Goal: Task Accomplishment & Management: Use online tool/utility

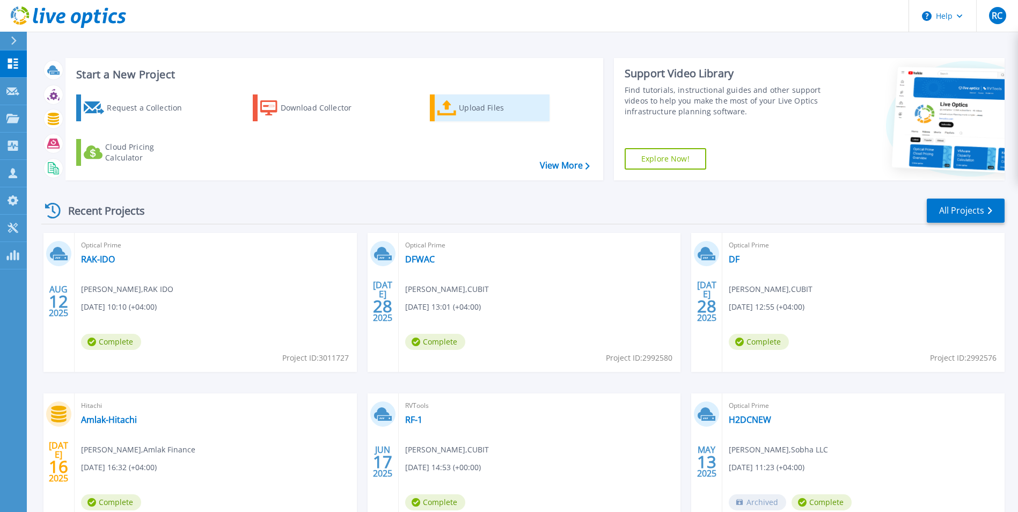
click at [493, 104] on div "Upload Files" at bounding box center [502, 107] width 86 height 21
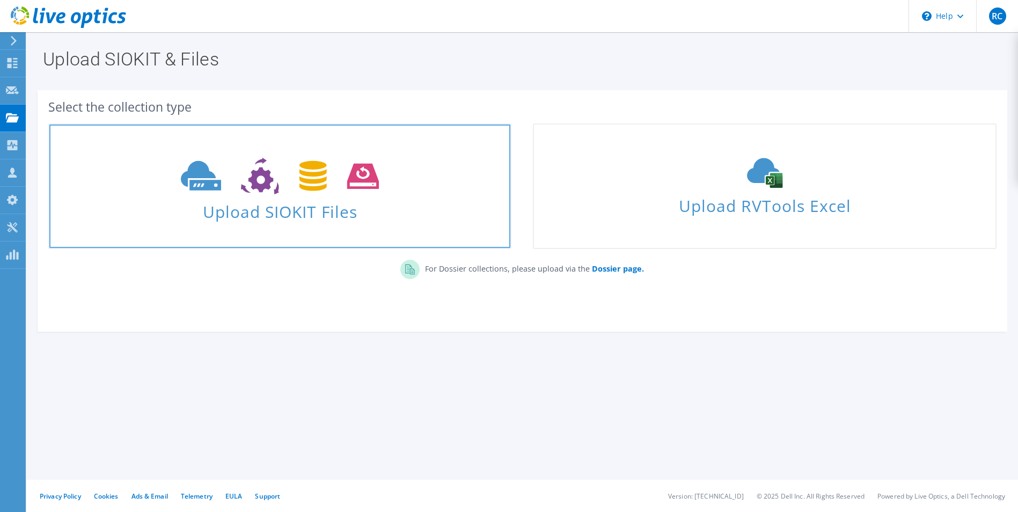
click at [319, 211] on span "Upload SIOKIT Files" at bounding box center [279, 208] width 461 height 23
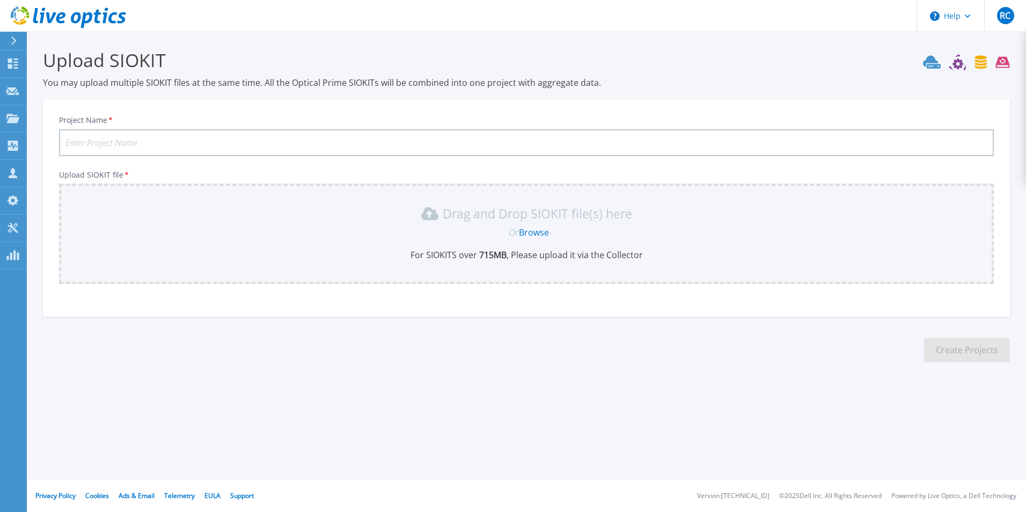
click at [148, 147] on input "Project Name *" at bounding box center [526, 142] width 935 height 27
type input "Odoo"
click at [180, 204] on div "Drag and Drop SIOKIT file(s) here Or Browse For SIOKITS over 715 MB , Please up…" at bounding box center [526, 234] width 935 height 100
click at [537, 235] on link "Browse" at bounding box center [534, 232] width 30 height 12
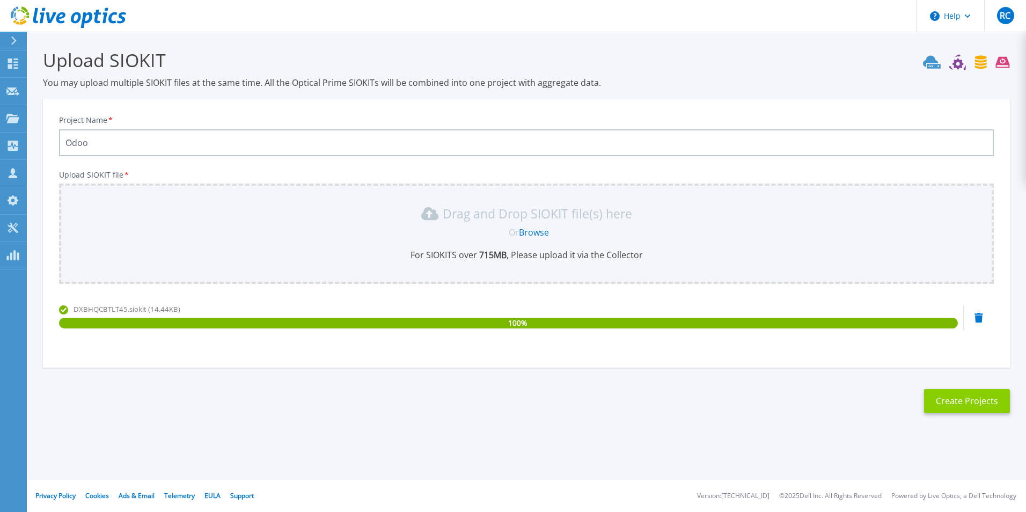
click at [983, 398] on button "Create Projects" at bounding box center [967, 401] width 86 height 24
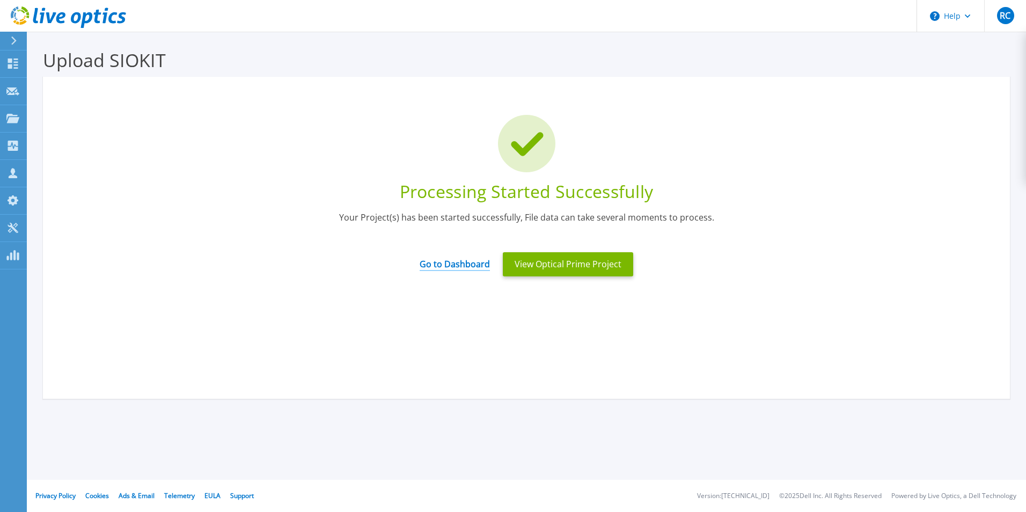
click at [447, 264] on link "Go to Dashboard" at bounding box center [455, 260] width 70 height 21
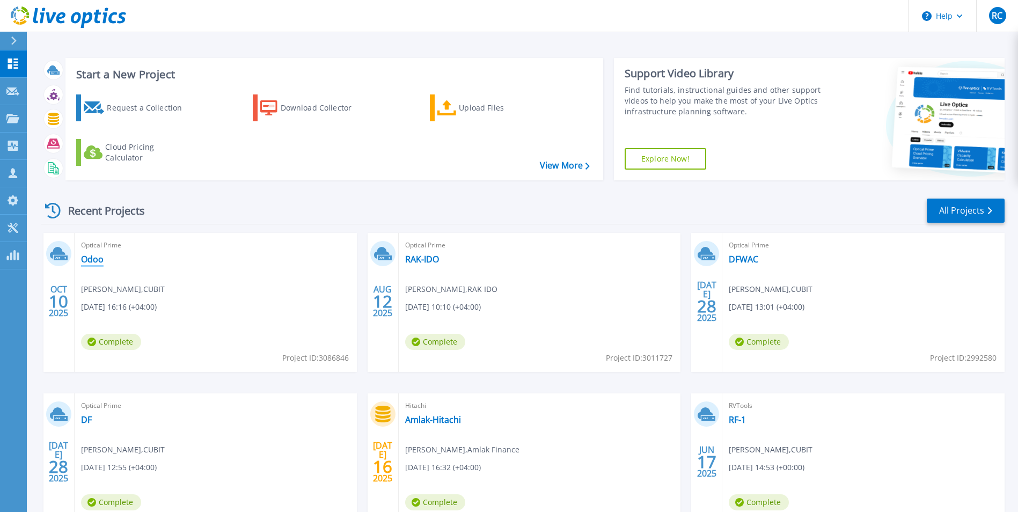
click at [96, 255] on link "Odoo" at bounding box center [92, 259] width 23 height 11
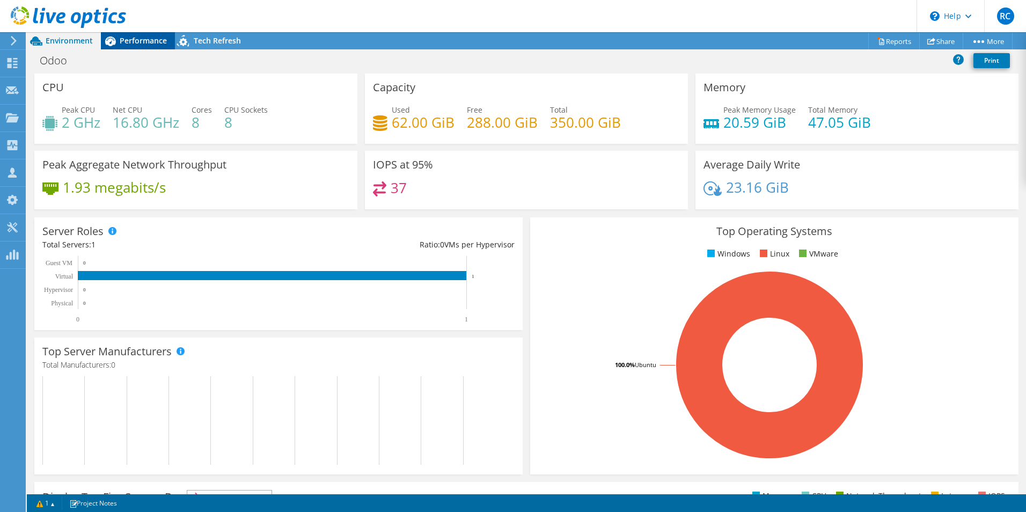
click at [145, 34] on div "Performance" at bounding box center [138, 40] width 74 height 17
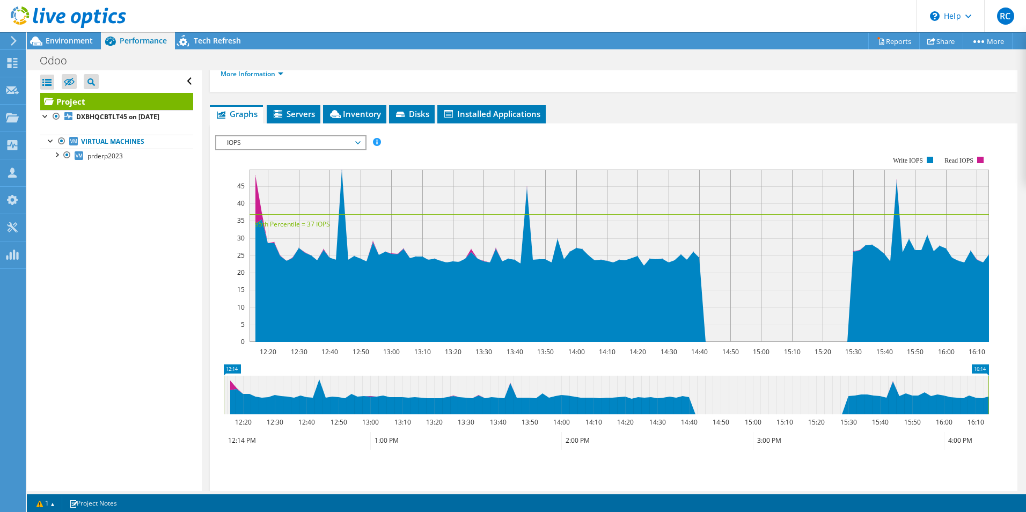
scroll to position [161, 0]
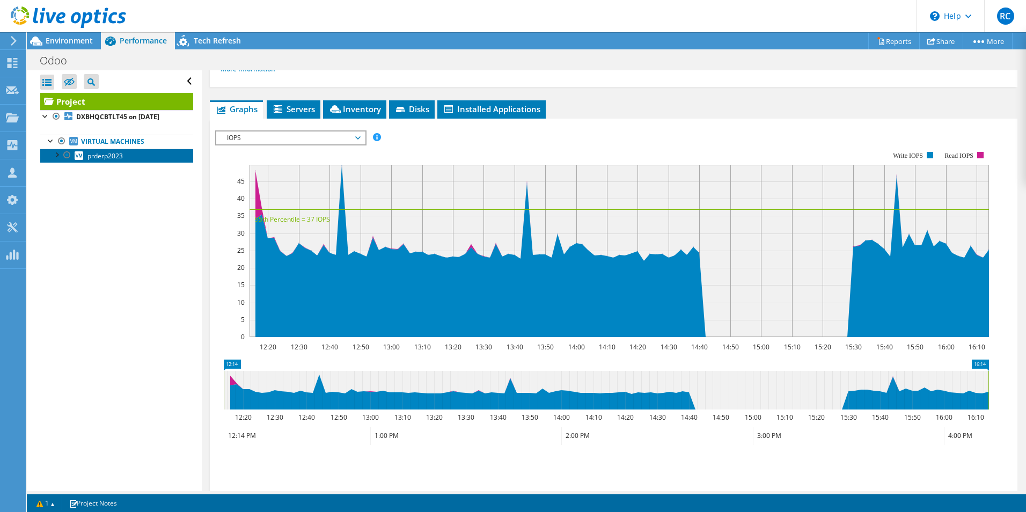
click at [97, 159] on link "prderp2023" at bounding box center [116, 156] width 153 height 14
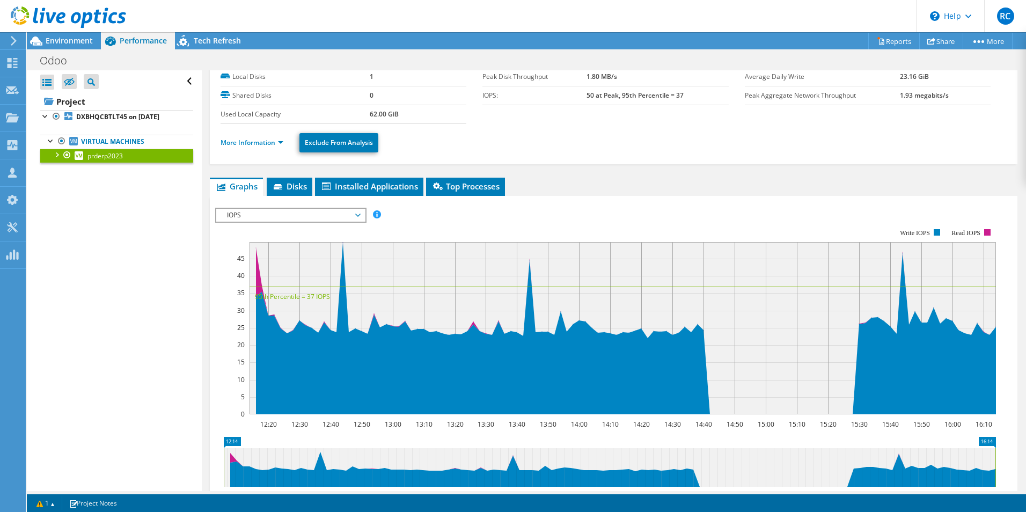
scroll to position [0, 0]
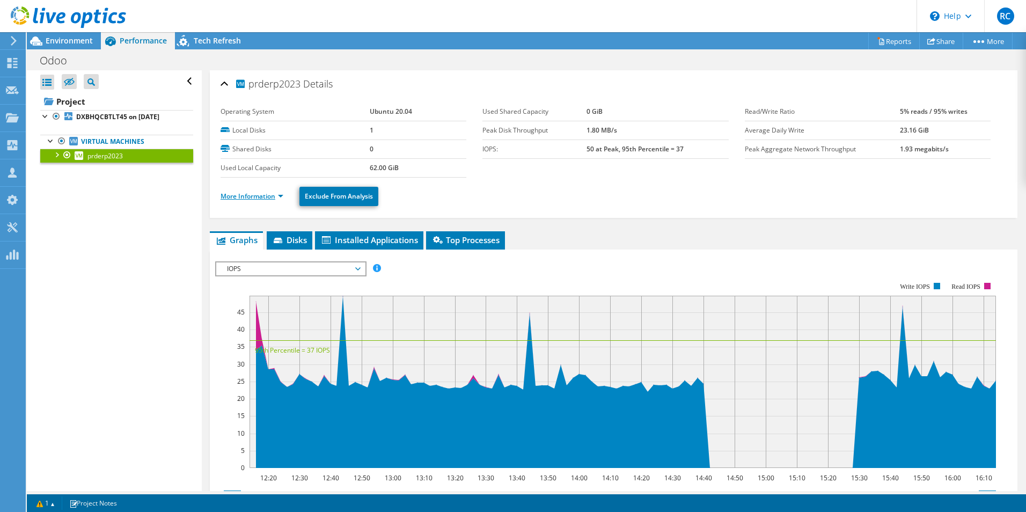
click at [260, 192] on link "More Information" at bounding box center [252, 196] width 63 height 9
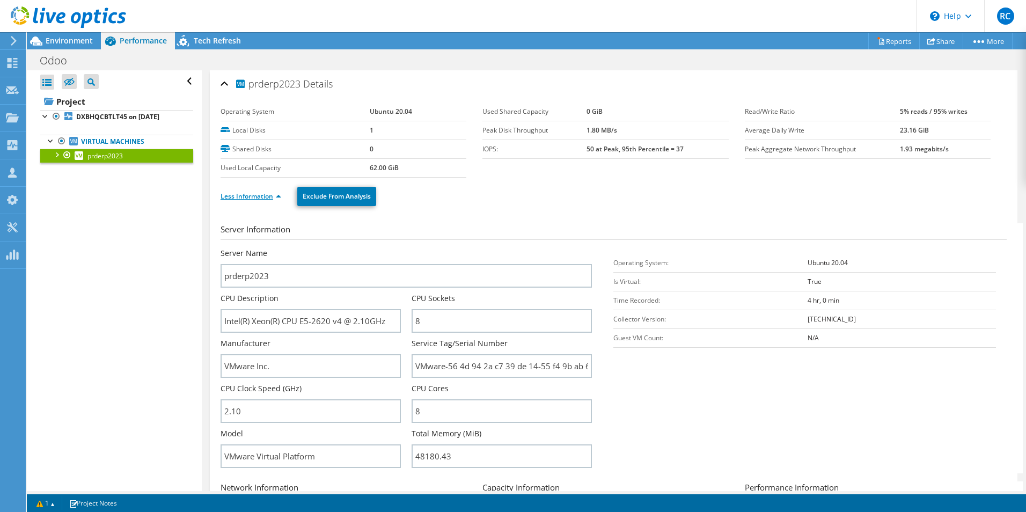
click at [253, 194] on link "Less Information" at bounding box center [251, 196] width 61 height 9
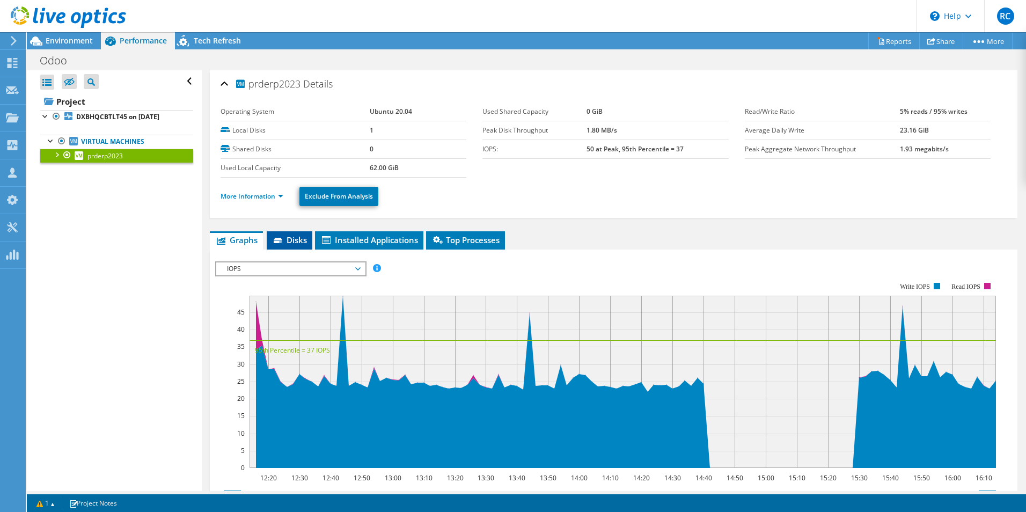
click at [307, 238] on span "Disks" at bounding box center [289, 240] width 35 height 11
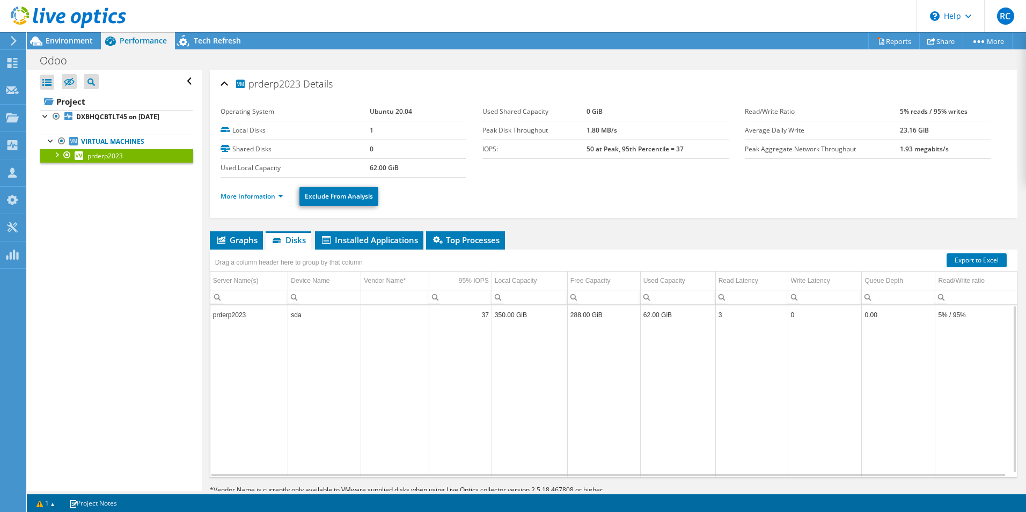
click at [456, 326] on td "Data grid" at bounding box center [460, 400] width 63 height 152
click at [247, 310] on td "prderp2023" at bounding box center [249, 314] width 78 height 19
click at [241, 316] on td "prderp2023" at bounding box center [249, 314] width 78 height 19
click at [350, 238] on span "Installed Applications" at bounding box center [369, 240] width 98 height 11
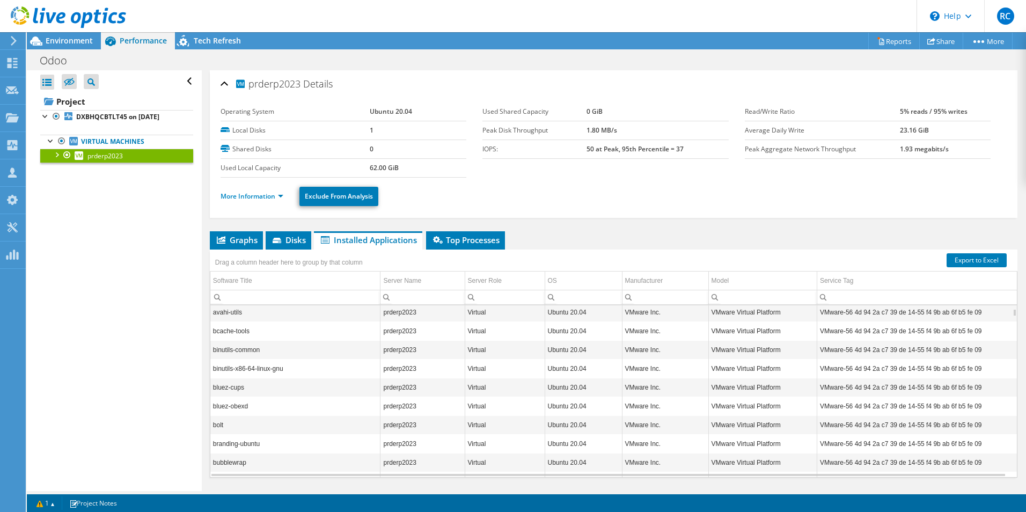
scroll to position [64, 0]
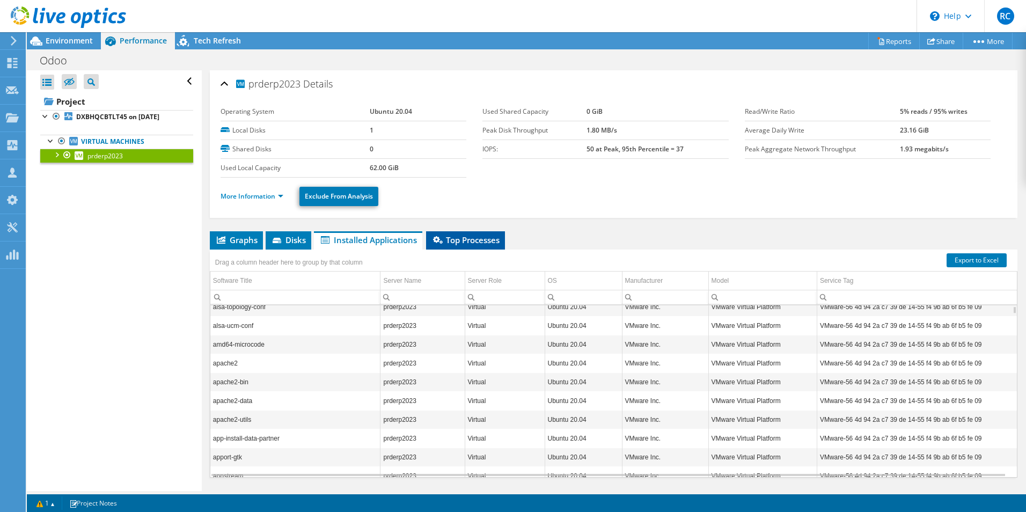
click at [484, 241] on span "Top Processes" at bounding box center [466, 240] width 68 height 11
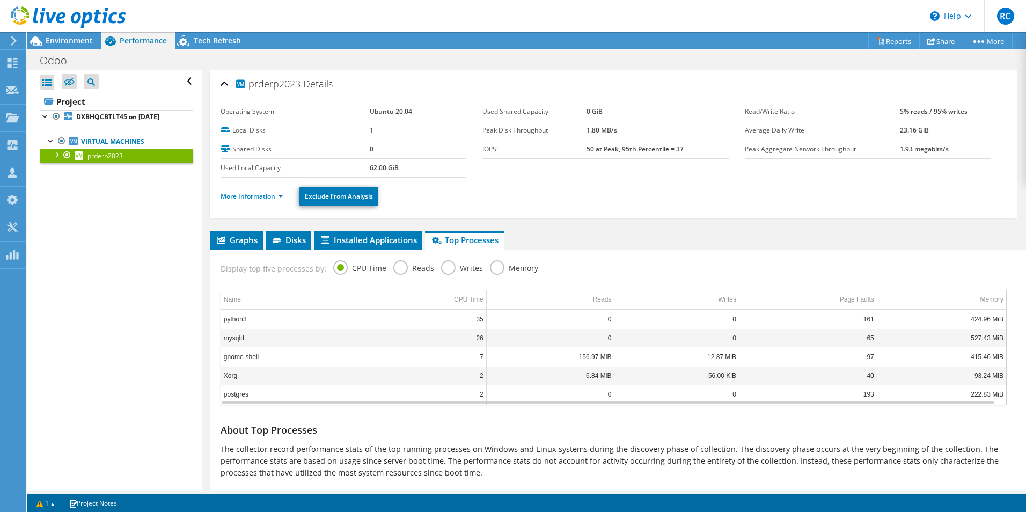
click at [476, 320] on td "35" at bounding box center [420, 319] width 134 height 19
click at [471, 340] on td "26" at bounding box center [420, 337] width 134 height 19
click at [466, 352] on td "7" at bounding box center [420, 356] width 134 height 19
click at [470, 355] on td "7" at bounding box center [420, 356] width 134 height 19
click at [468, 375] on td "2" at bounding box center [420, 375] width 134 height 19
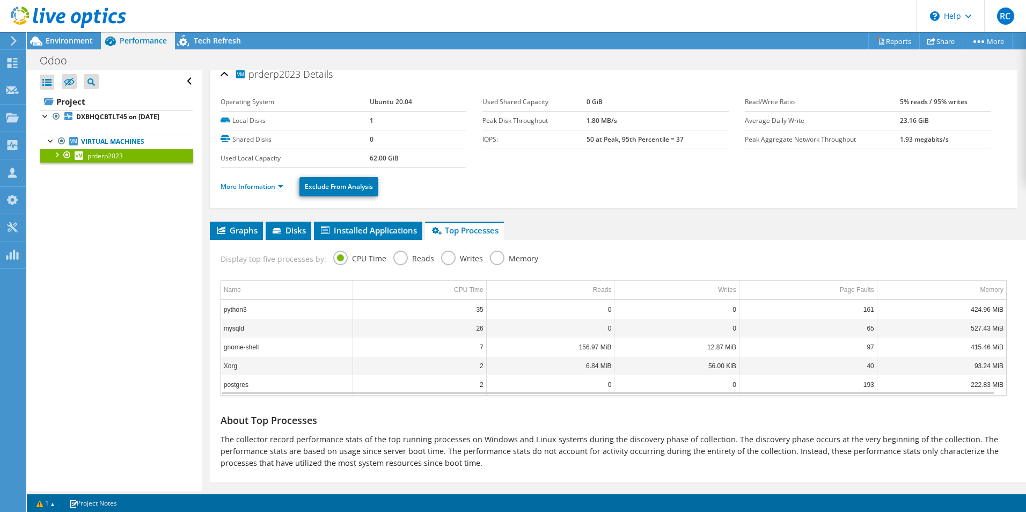
scroll to position [0, 0]
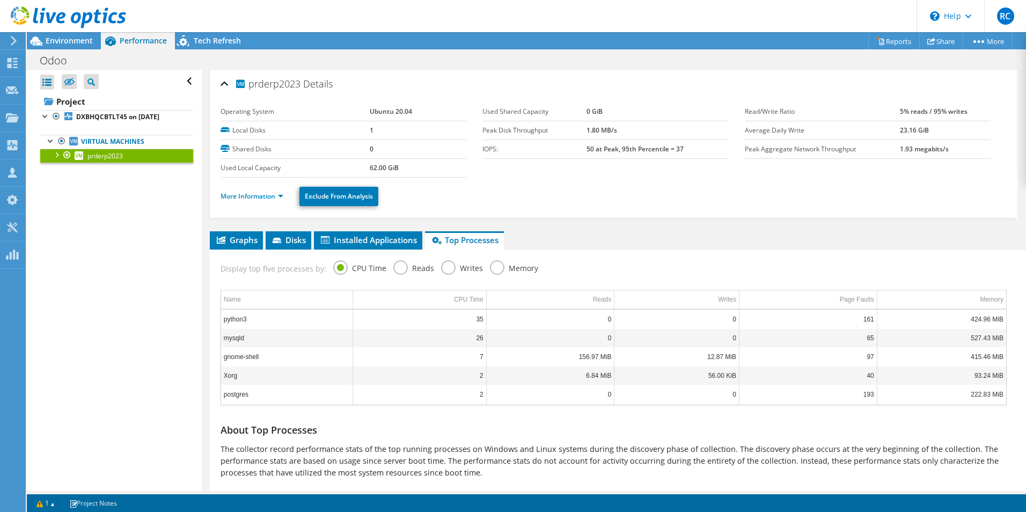
click at [404, 271] on label "Reads" at bounding box center [413, 266] width 41 height 13
click at [0, 0] on input "Reads" at bounding box center [0, 0] width 0 height 0
click at [449, 277] on div "Writes" at bounding box center [462, 269] width 42 height 19
click at [441, 262] on label "Writes" at bounding box center [462, 266] width 42 height 13
click at [0, 0] on input "Writes" at bounding box center [0, 0] width 0 height 0
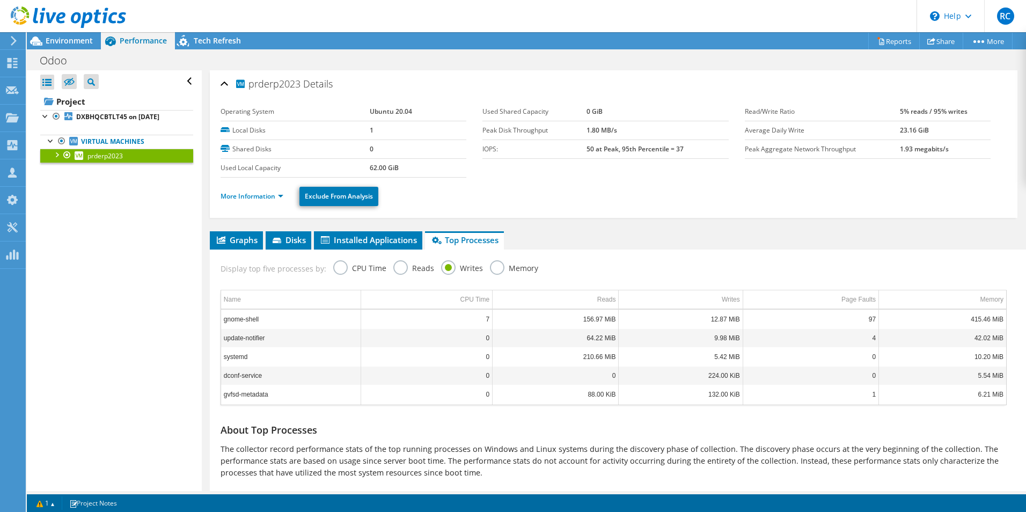
click at [490, 266] on label "Memory" at bounding box center [514, 266] width 48 height 13
click at [0, 0] on input "Memory" at bounding box center [0, 0] width 0 height 0
click at [335, 272] on label "CPU Time" at bounding box center [359, 266] width 53 height 13
click at [0, 0] on input "CPU Time" at bounding box center [0, 0] width 0 height 0
drag, startPoint x: 122, startPoint y: 143, endPoint x: 121, endPoint y: 152, distance: 9.7
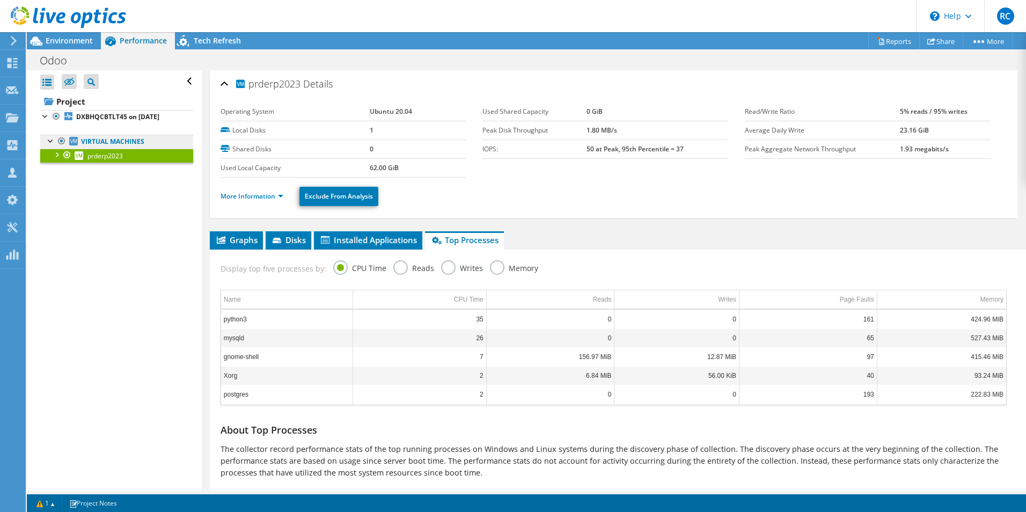
click at [122, 143] on ul "Virtual Machines prderp2023 sda" at bounding box center [116, 148] width 153 height 49
click at [121, 149] on link "Virtual Machines" at bounding box center [116, 142] width 153 height 14
click at [103, 120] on b "DXBHQCBTLT45 on [DATE]" at bounding box center [117, 116] width 83 height 9
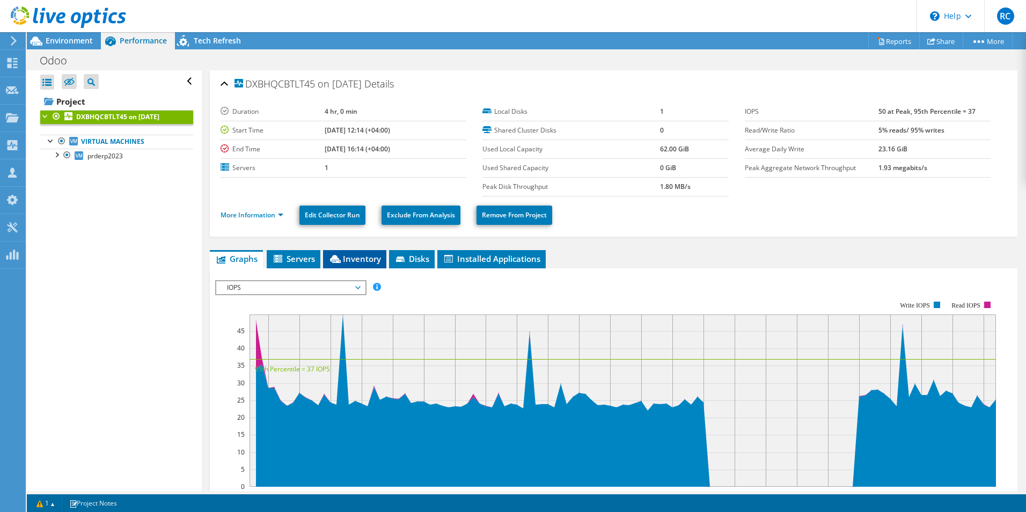
click at [370, 256] on span "Inventory" at bounding box center [354, 258] width 53 height 11
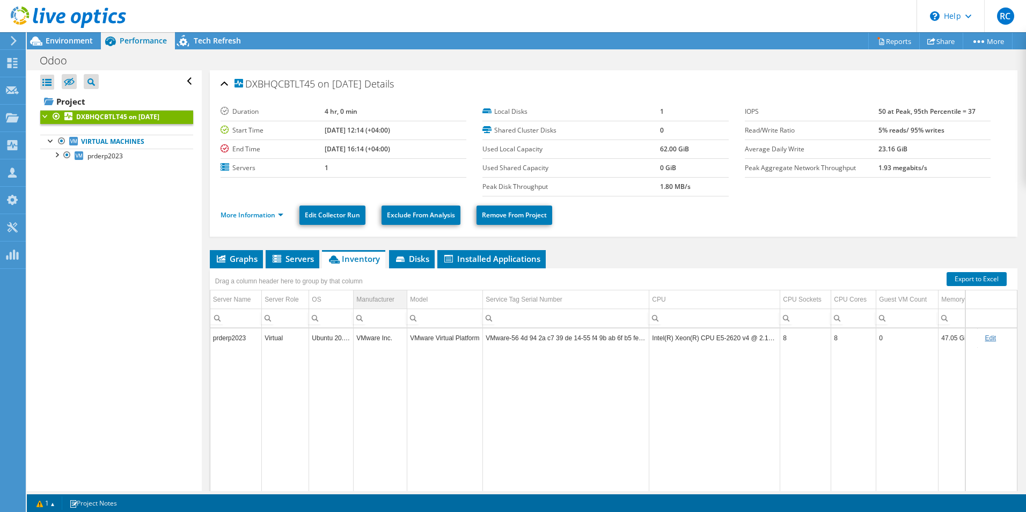
scroll to position [46, 0]
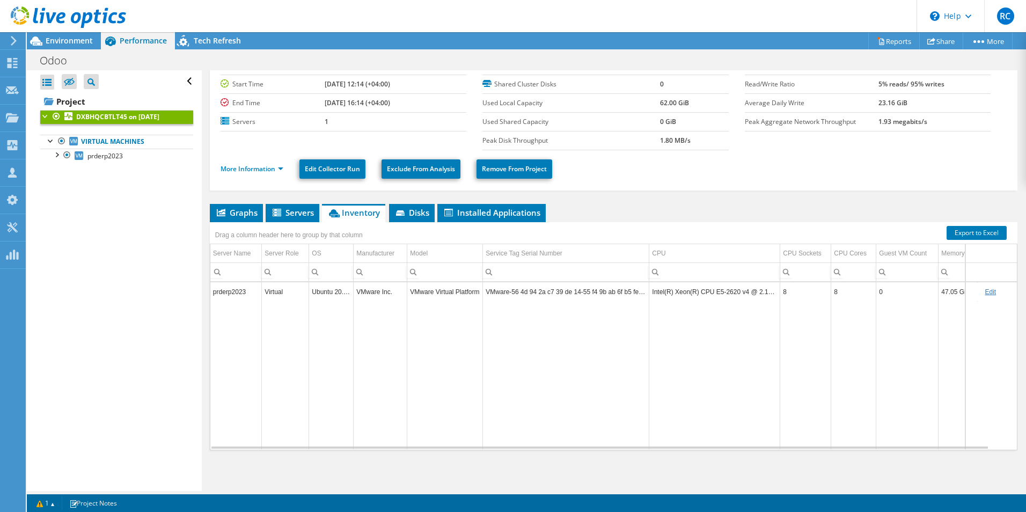
click at [334, 291] on td "Ubuntu 20.04" at bounding box center [331, 291] width 45 height 19
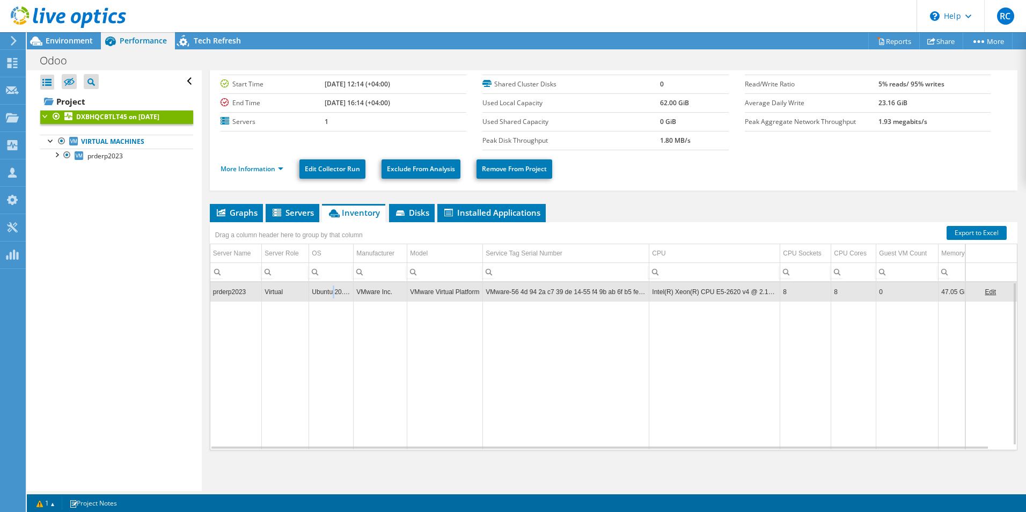
click at [334, 291] on td "Ubuntu 20.04" at bounding box center [331, 291] width 45 height 19
drag, startPoint x: 939, startPoint y: 252, endPoint x: 914, endPoint y: 251, distance: 24.7
click at [914, 251] on div "Drag a column header here to group by that column Server Name Server Role OS Ma…" at bounding box center [614, 336] width 808 height 228
click at [427, 213] on span "Disks" at bounding box center [411, 212] width 35 height 11
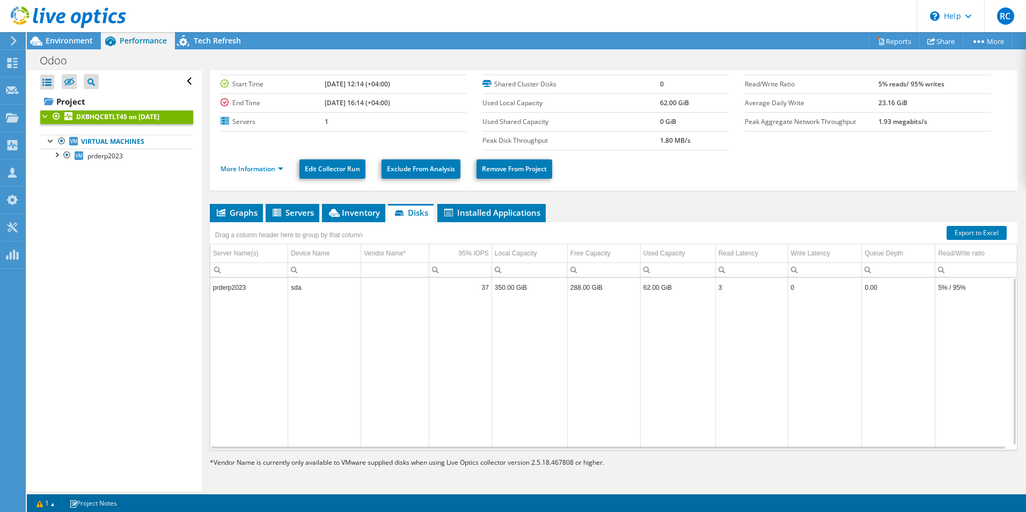
click at [544, 289] on td "350.00 GiB" at bounding box center [530, 287] width 76 height 19
click at [514, 220] on li "Installed Applications" at bounding box center [491, 213] width 108 height 18
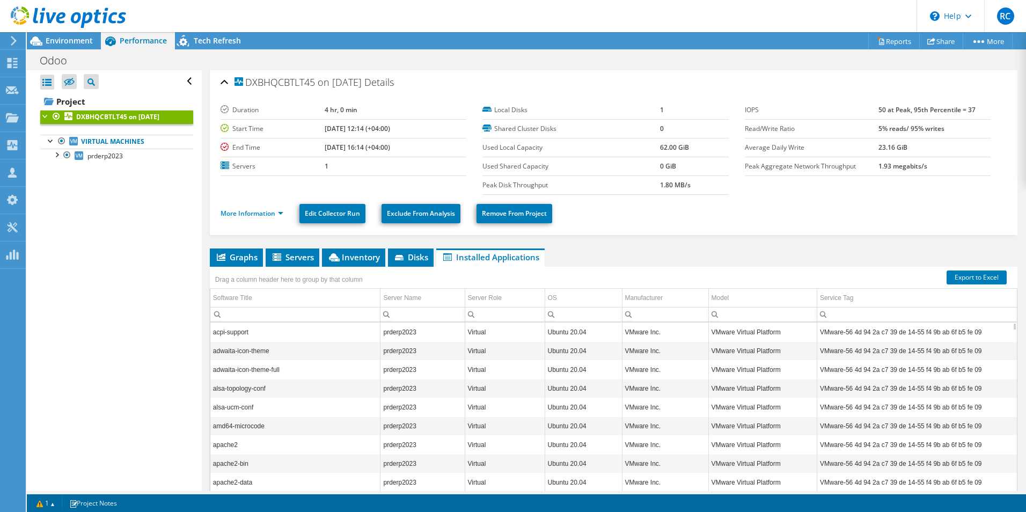
scroll to position [0, 0]
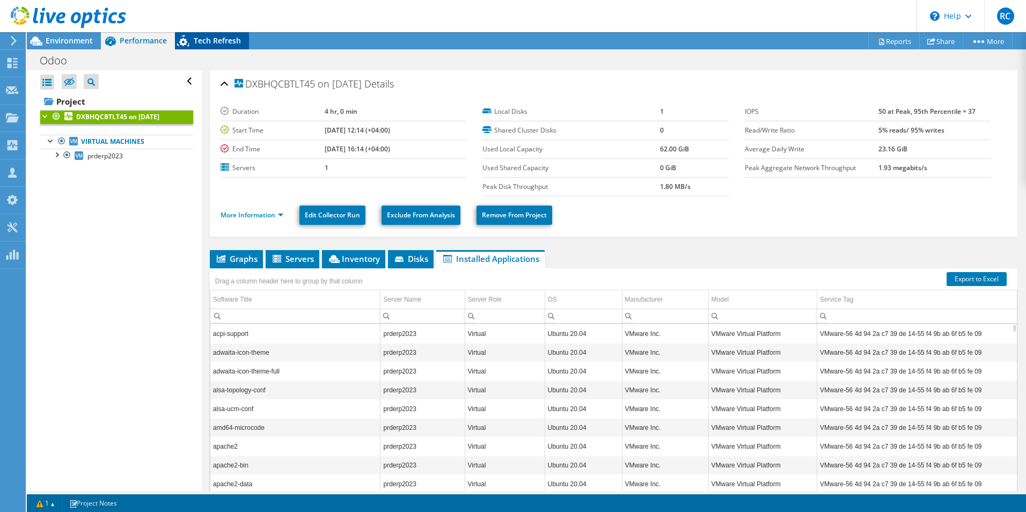
click at [202, 42] on span "Tech Refresh" at bounding box center [217, 40] width 47 height 10
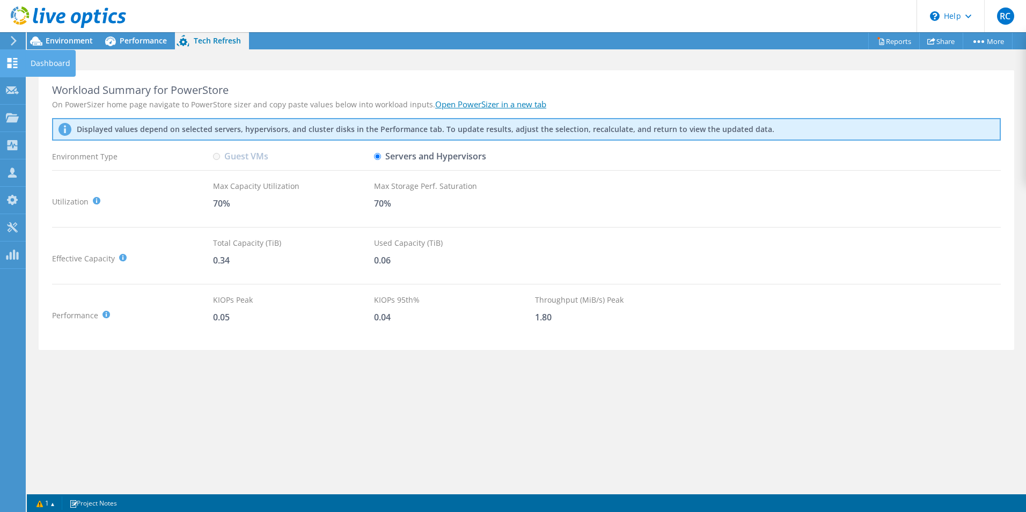
click at [0, 68] on html "RC Channel Partner [PERSON_NAME] [PERSON_NAME][EMAIL_ADDRESS][DOMAIN_NAME] CUBI…" at bounding box center [513, 256] width 1026 height 512
